Goal: Task Accomplishment & Management: Use online tool/utility

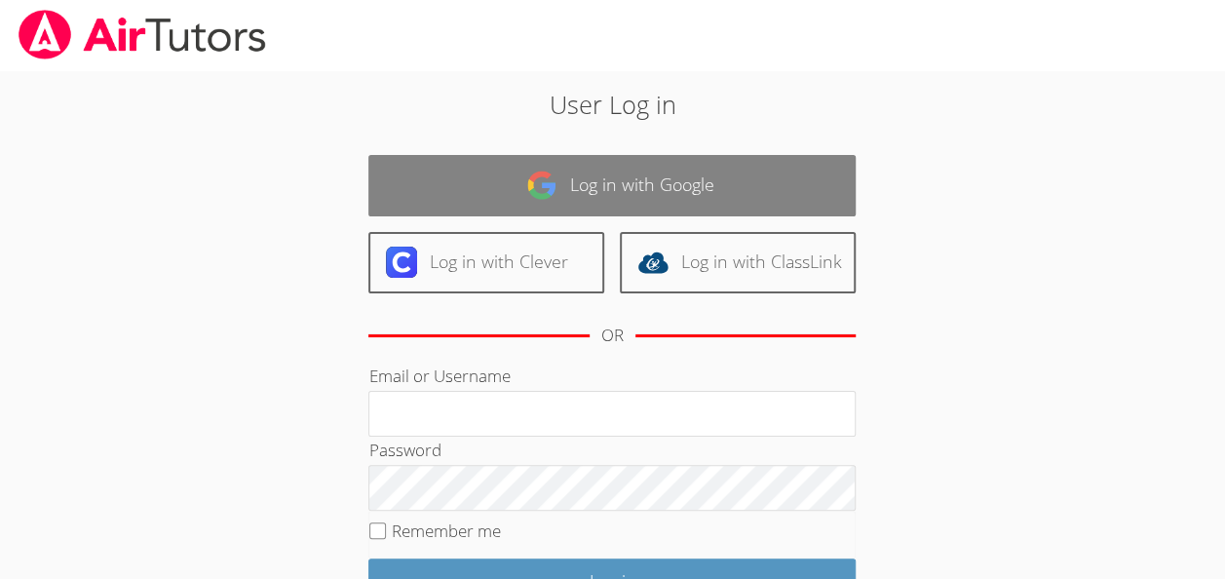
click at [567, 191] on link "Log in with Google" at bounding box center [611, 185] width 487 height 61
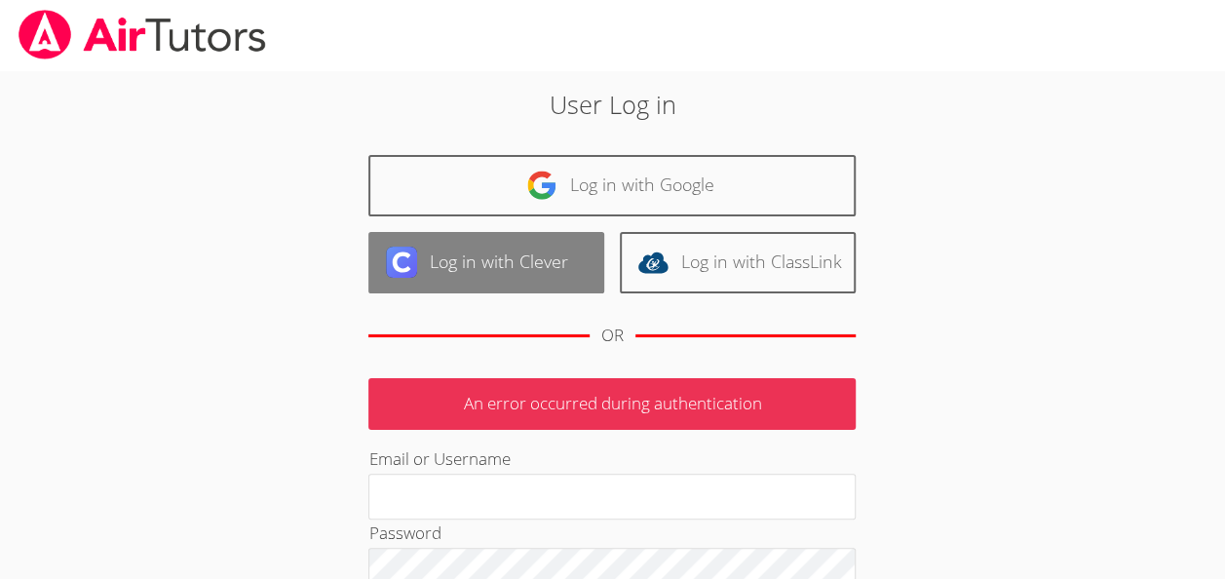
click at [476, 265] on link "Log in with Clever" at bounding box center [486, 262] width 236 height 61
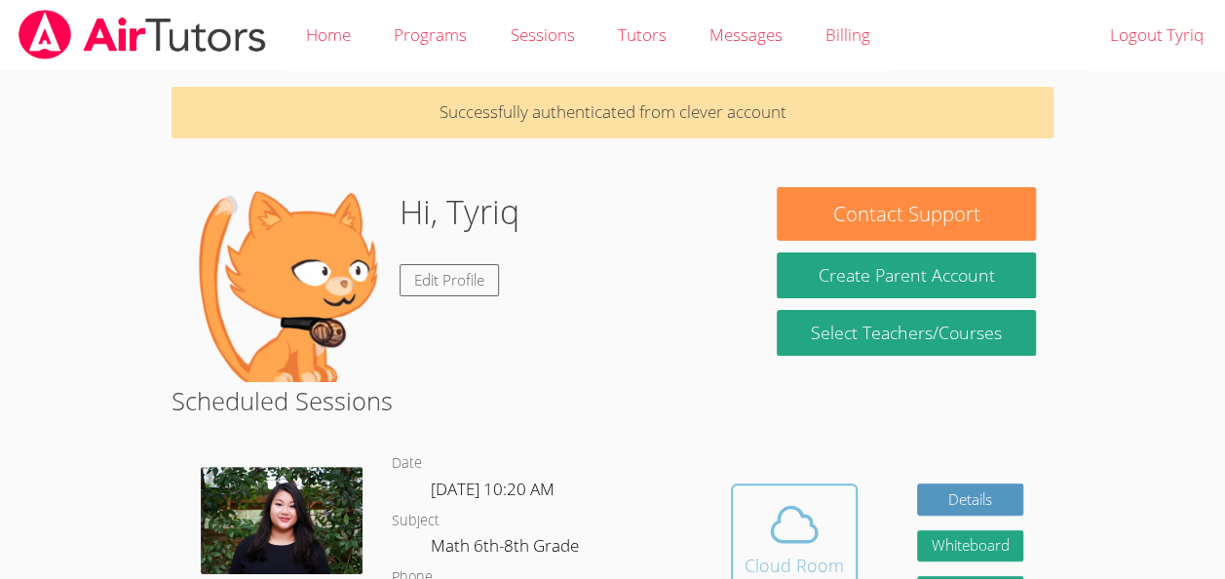
click at [794, 524] on icon at bounding box center [794, 524] width 55 height 55
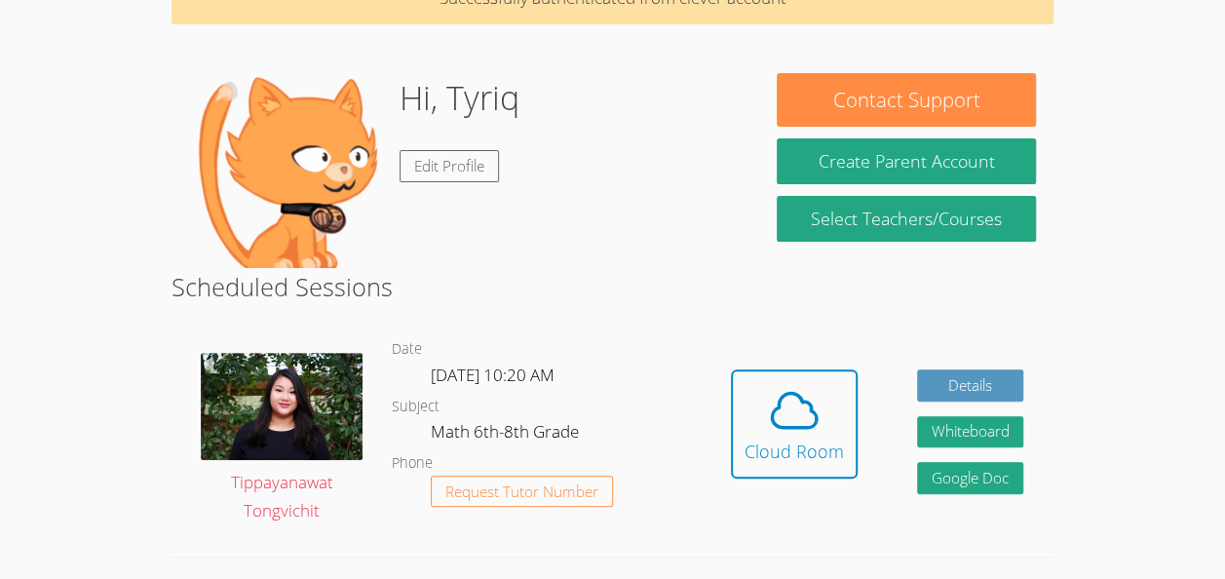
scroll to position [140, 0]
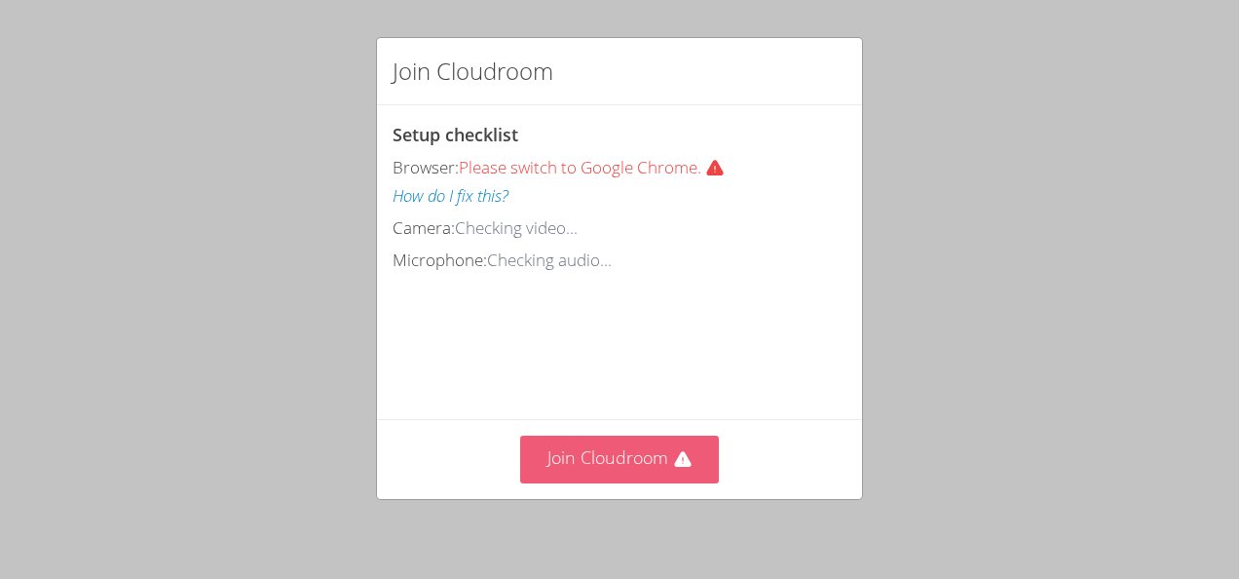
click at [567, 466] on button "Join Cloudroom" at bounding box center [620, 460] width 200 height 48
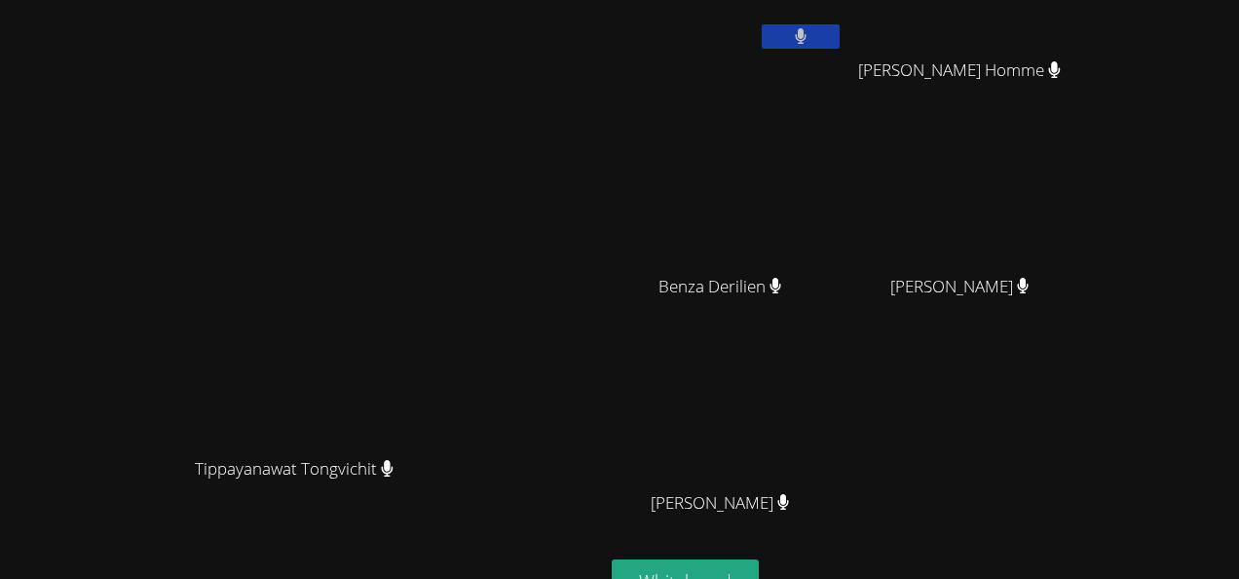
scroll to position [240, 0]
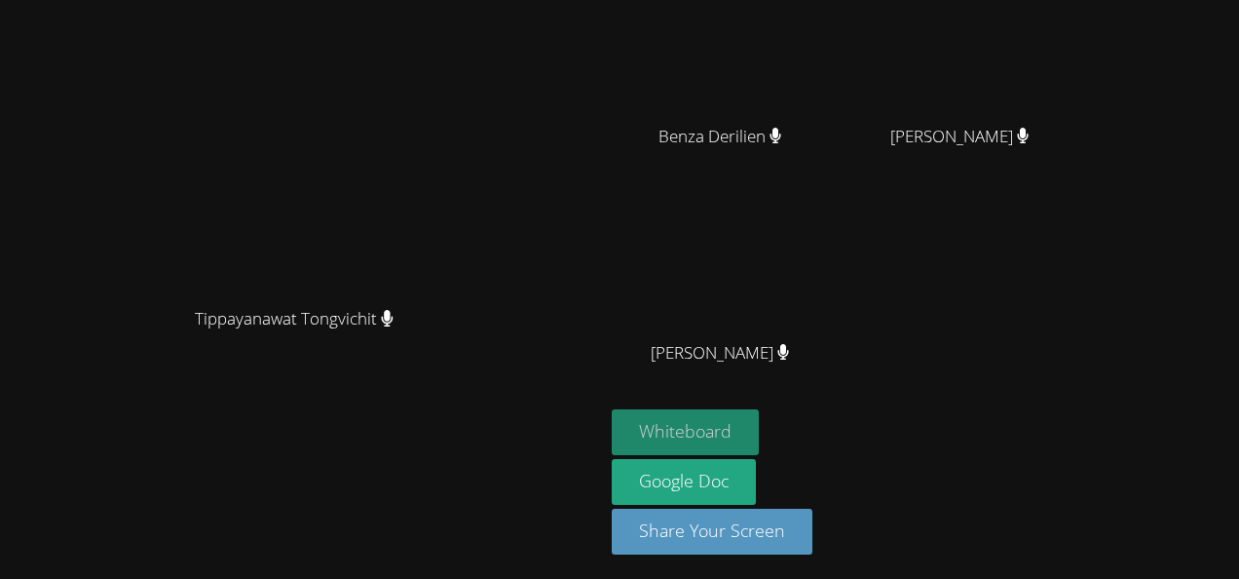
click at [759, 433] on button "Whiteboard" at bounding box center [685, 432] width 147 height 46
click at [759, 436] on button "Whiteboard" at bounding box center [685, 432] width 147 height 46
click at [759, 425] on button "Whiteboard" at bounding box center [685, 432] width 147 height 46
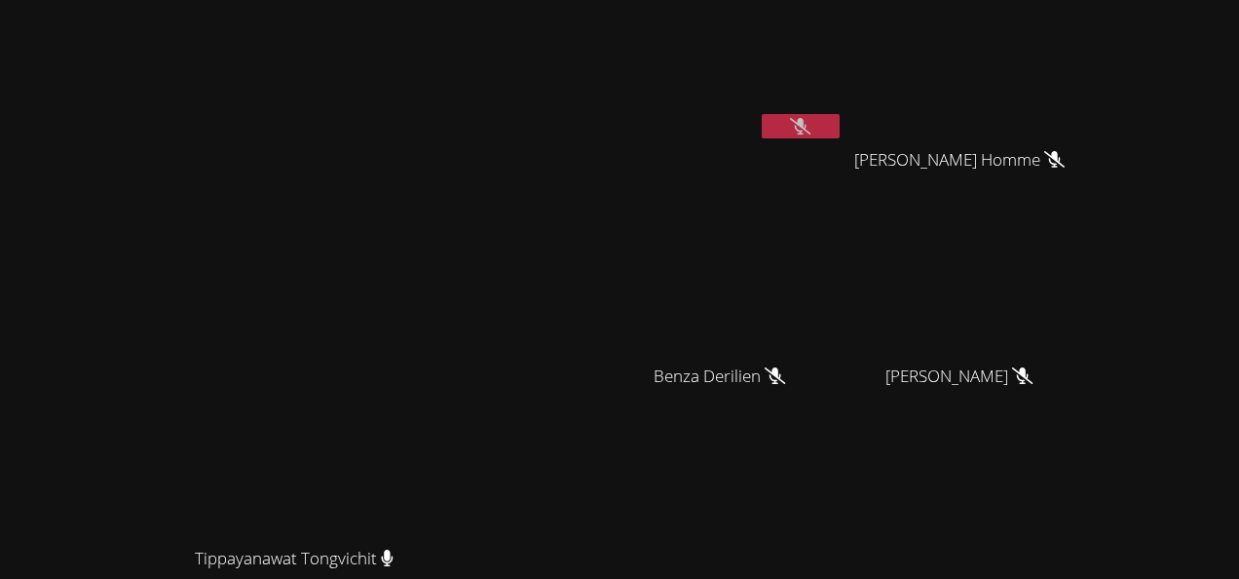
click at [840, 117] on button at bounding box center [801, 126] width 78 height 24
